Goal: Transaction & Acquisition: Book appointment/travel/reservation

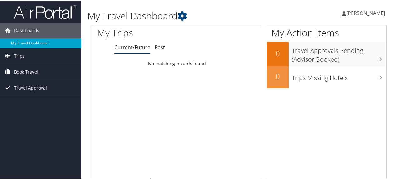
click at [28, 71] on span "Book Travel" at bounding box center [26, 71] width 24 height 16
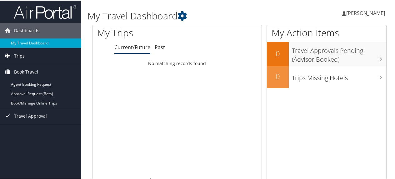
click at [19, 53] on span "Trips" at bounding box center [19, 56] width 11 height 16
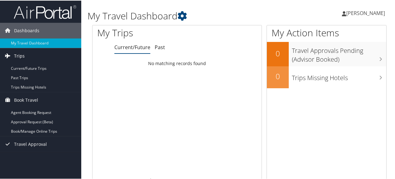
click at [18, 56] on span "Trips" at bounding box center [19, 56] width 11 height 16
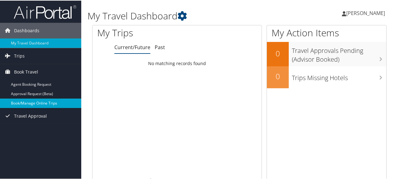
click at [28, 102] on link "Book/Manage Online Trips" at bounding box center [40, 102] width 81 height 9
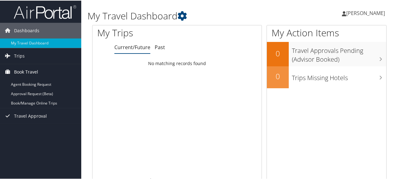
click at [31, 70] on span "Book Travel" at bounding box center [26, 71] width 24 height 16
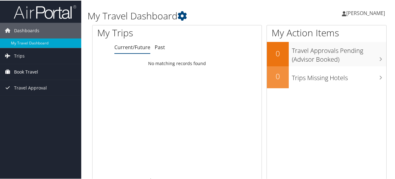
click at [31, 70] on span "Book Travel" at bounding box center [26, 71] width 24 height 16
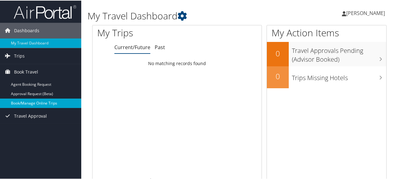
click at [28, 102] on link "Book/Manage Online Trips" at bounding box center [40, 102] width 81 height 9
click at [40, 101] on link "Book/Manage Online Trips" at bounding box center [40, 102] width 81 height 9
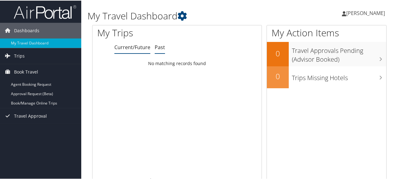
click at [159, 46] on link "Past" at bounding box center [160, 46] width 10 height 7
click at [131, 46] on link "Current/Future" at bounding box center [132, 46] width 36 height 7
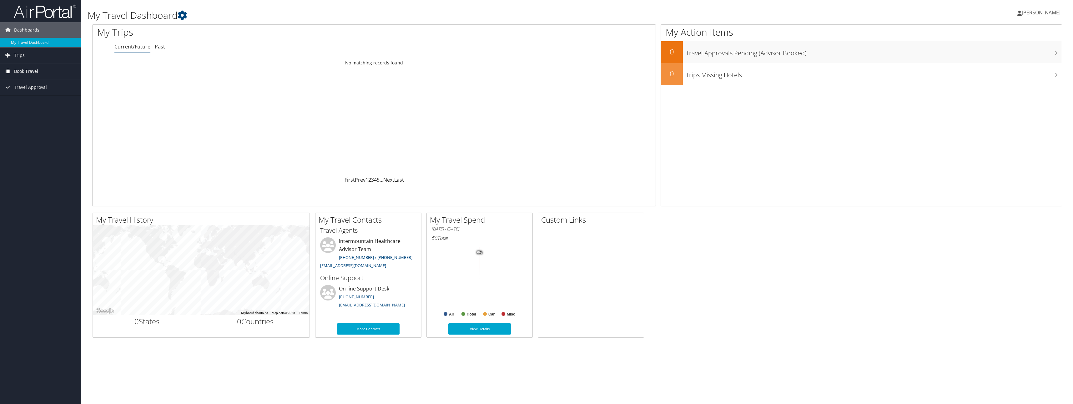
click at [35, 70] on span "Book Travel" at bounding box center [26, 71] width 24 height 16
click at [29, 101] on link "Book/Manage Online Trips" at bounding box center [40, 102] width 81 height 9
